Goal: Navigation & Orientation: Understand site structure

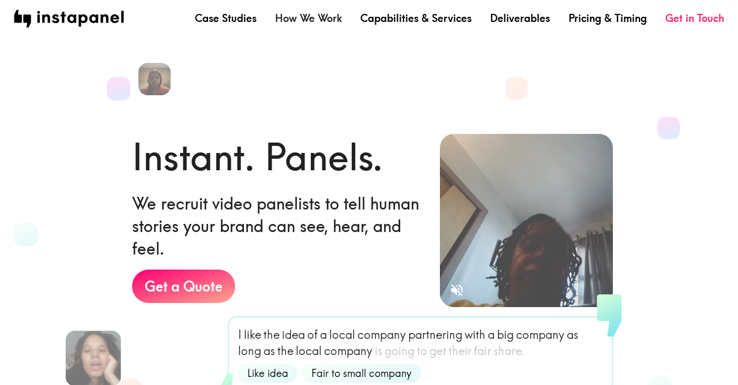
click at [312, 25] on link "How We Work" at bounding box center [308, 18] width 67 height 14
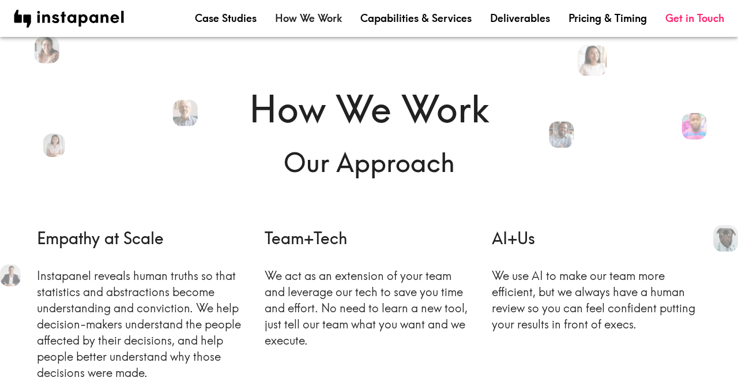
scroll to position [157, 0]
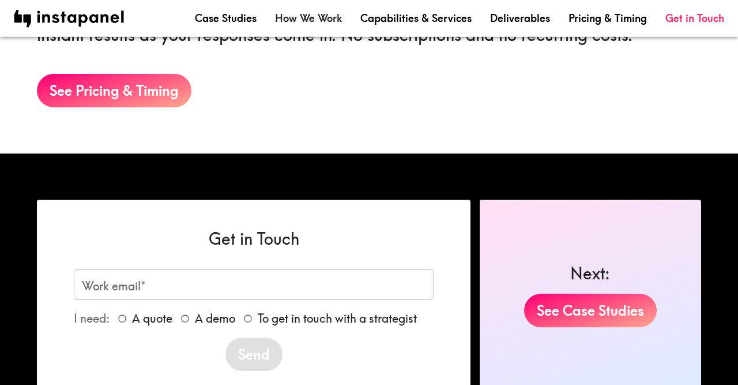
scroll to position [2100, 0]
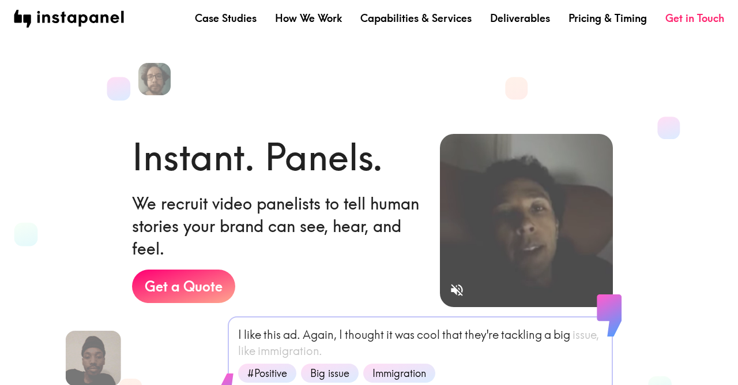
click at [693, 269] on section "Instant. Panels. We recruit video panelists to tell human stories your brand ca…" at bounding box center [360, 239] width 738 height 443
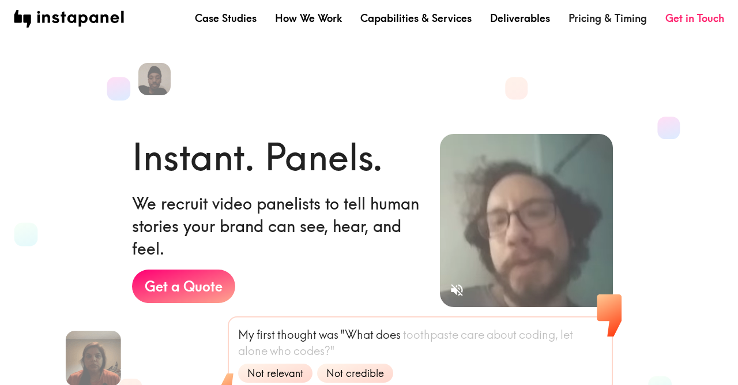
click at [618, 23] on link "Pricing & Timing" at bounding box center [608, 18] width 78 height 14
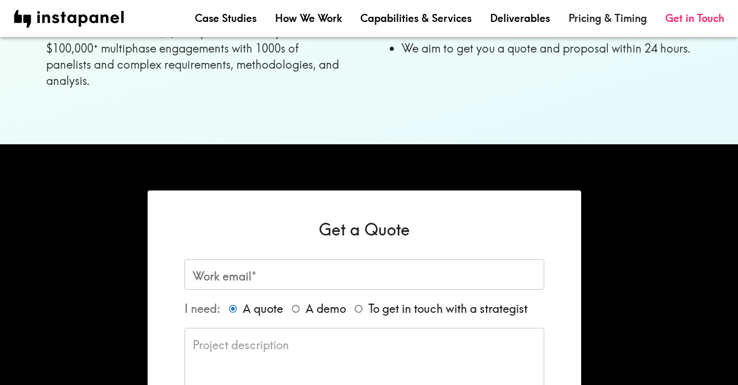
scroll to position [999, 0]
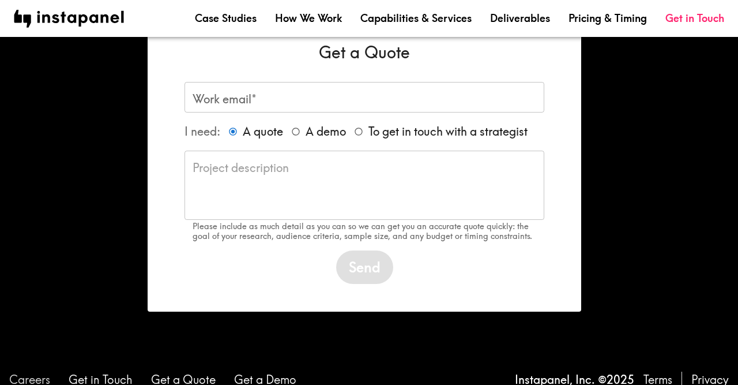
click at [34, 371] on link "Careers" at bounding box center [29, 379] width 41 height 16
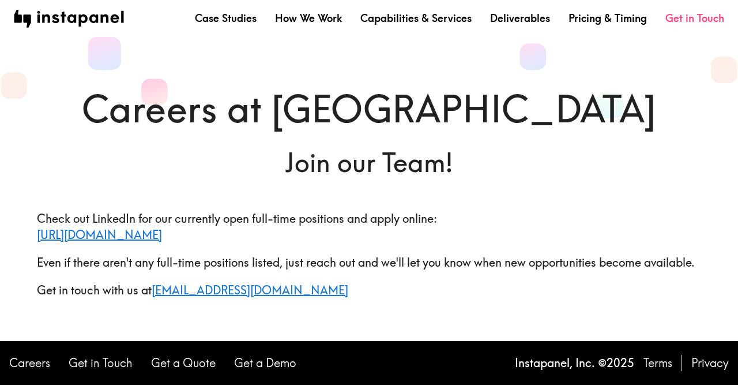
click at [687, 20] on link "Get in Touch" at bounding box center [694, 18] width 59 height 14
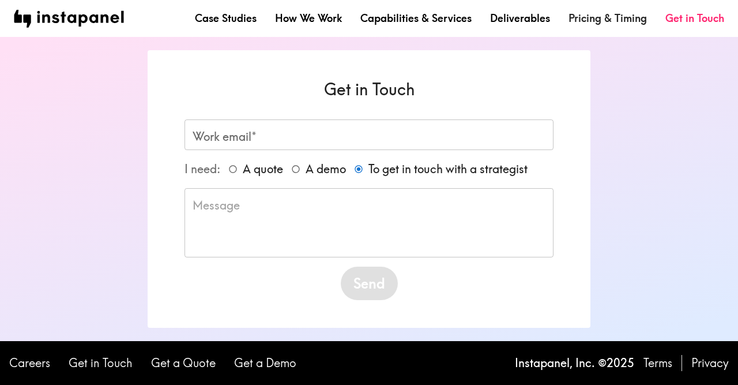
click at [619, 24] on link "Pricing & Timing" at bounding box center [608, 18] width 78 height 14
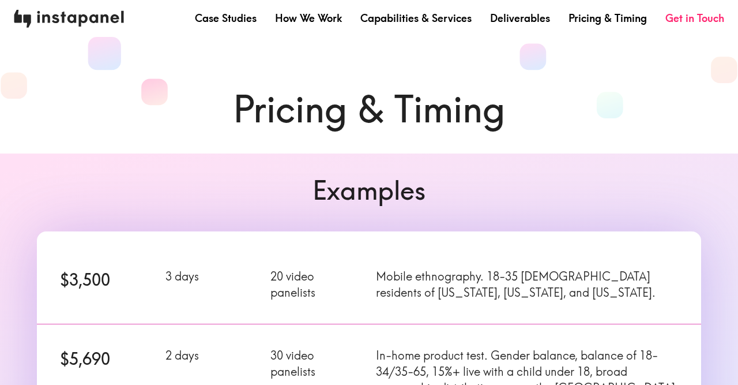
click at [34, 19] on img at bounding box center [69, 19] width 110 height 18
